Goal: Transaction & Acquisition: Purchase product/service

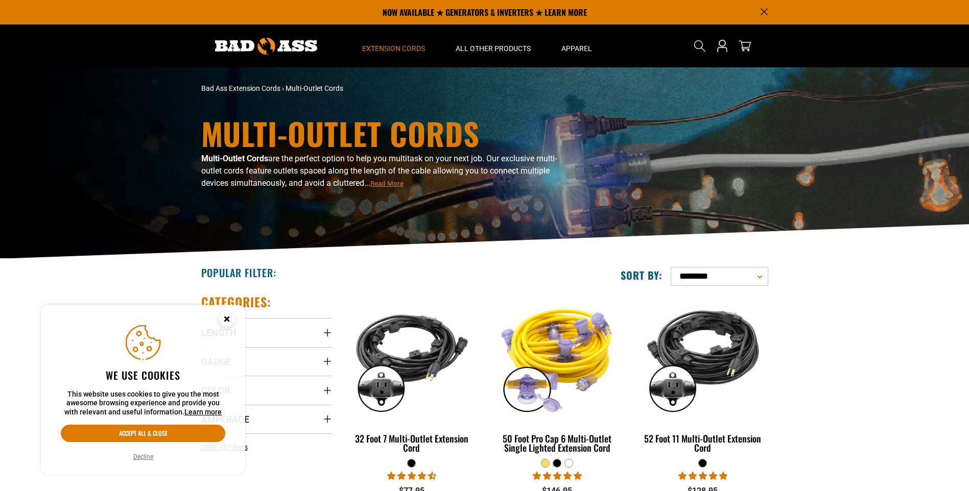
click at [226, 316] on circle "Cookie Consent" at bounding box center [226, 319] width 15 height 15
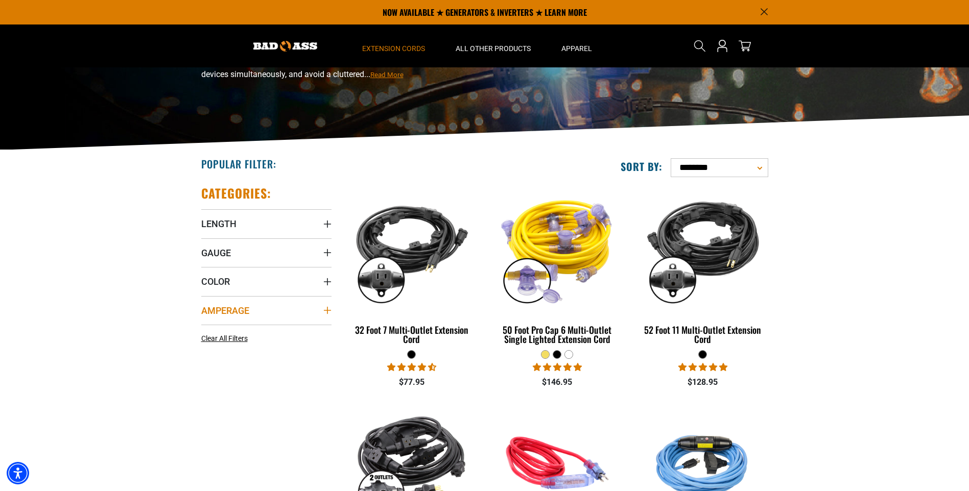
scroll to position [102, 0]
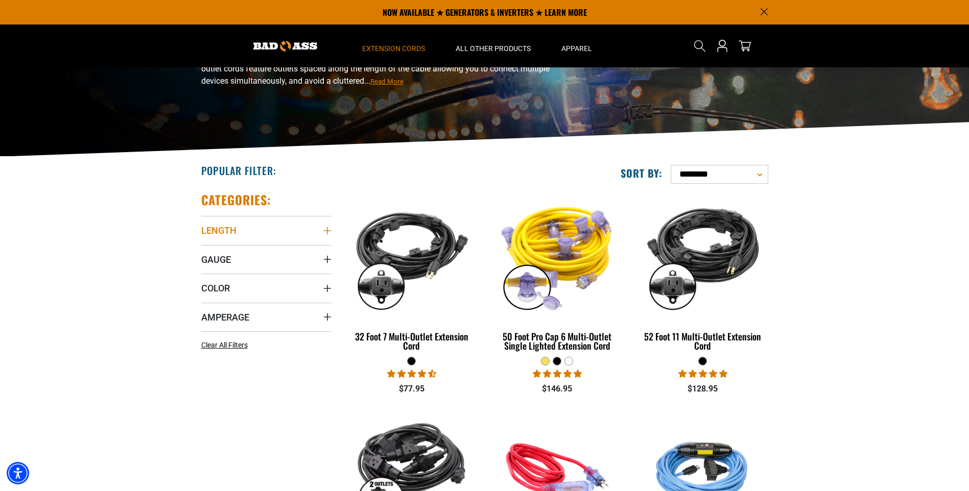
click at [327, 228] on icon "Length" at bounding box center [326, 230] width 7 height 7
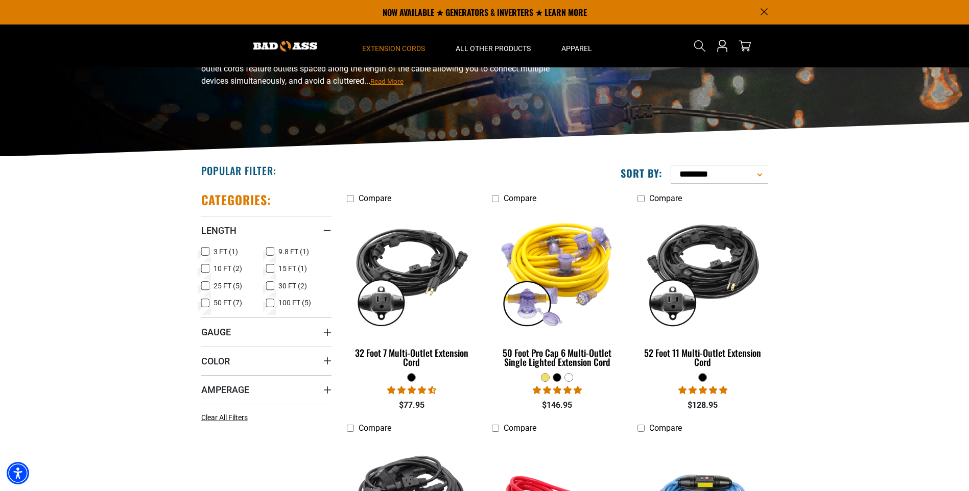
click at [205, 302] on icon at bounding box center [205, 303] width 8 height 13
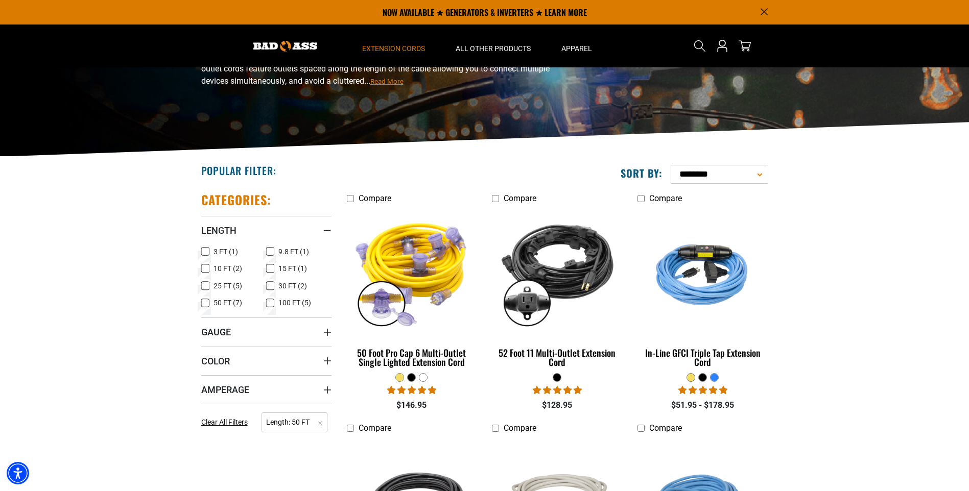
click at [272, 303] on icon at bounding box center [270, 303] width 8 height 13
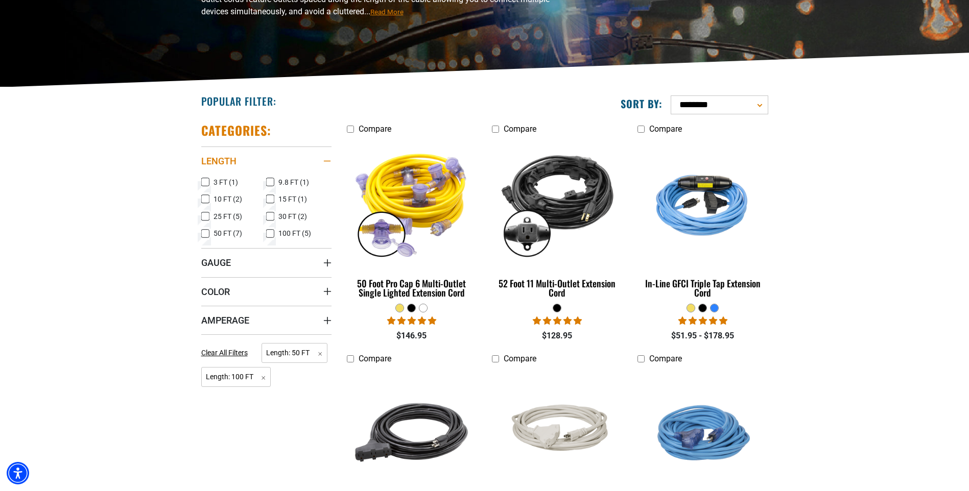
scroll to position [174, 0]
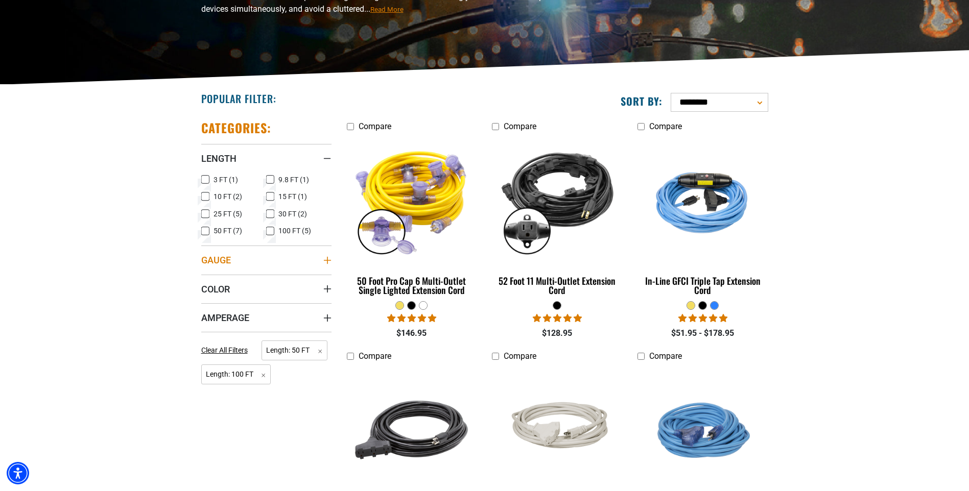
click at [326, 259] on icon "Gauge" at bounding box center [327, 260] width 8 height 8
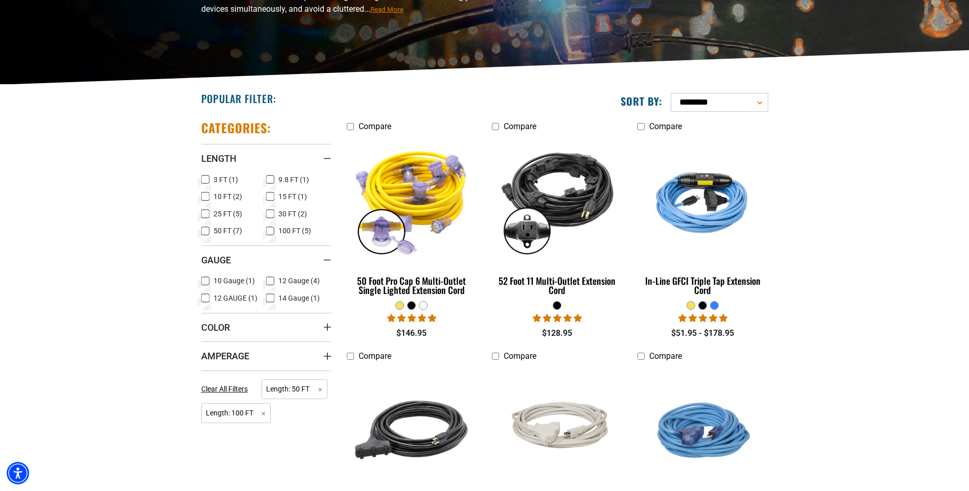
click at [206, 280] on icon at bounding box center [205, 281] width 8 height 13
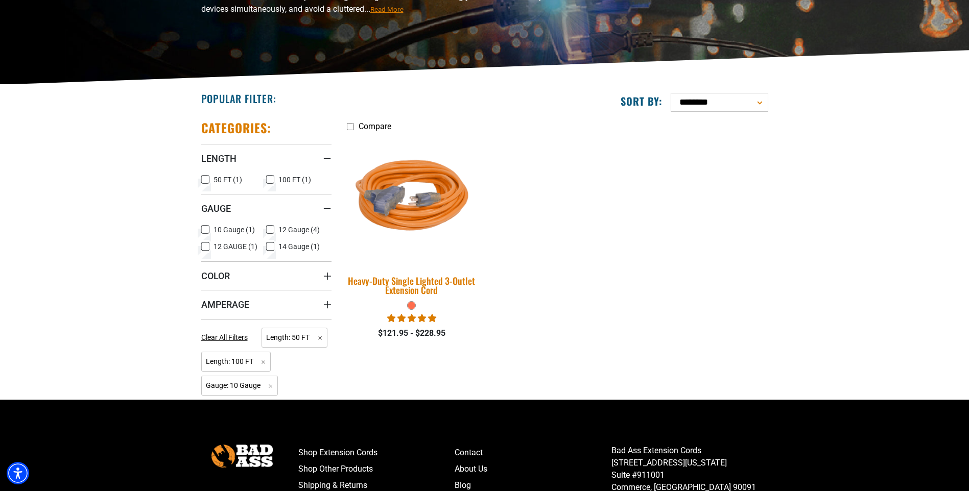
click at [391, 205] on img at bounding box center [411, 200] width 143 height 131
